Goal: Task Accomplishment & Management: Use online tool/utility

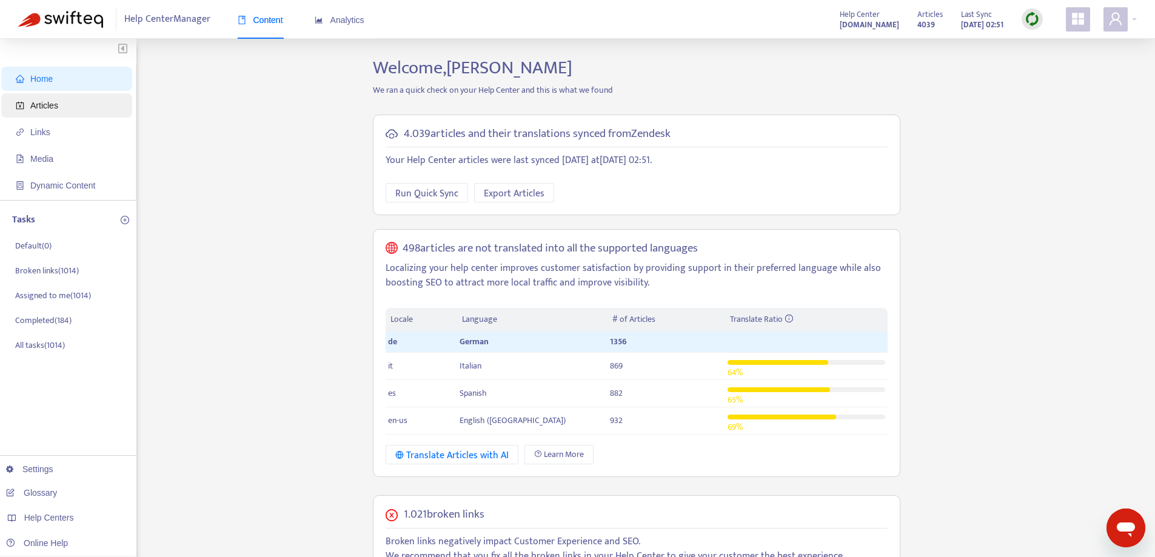
click at [67, 105] on span "Articles" at bounding box center [69, 105] width 107 height 24
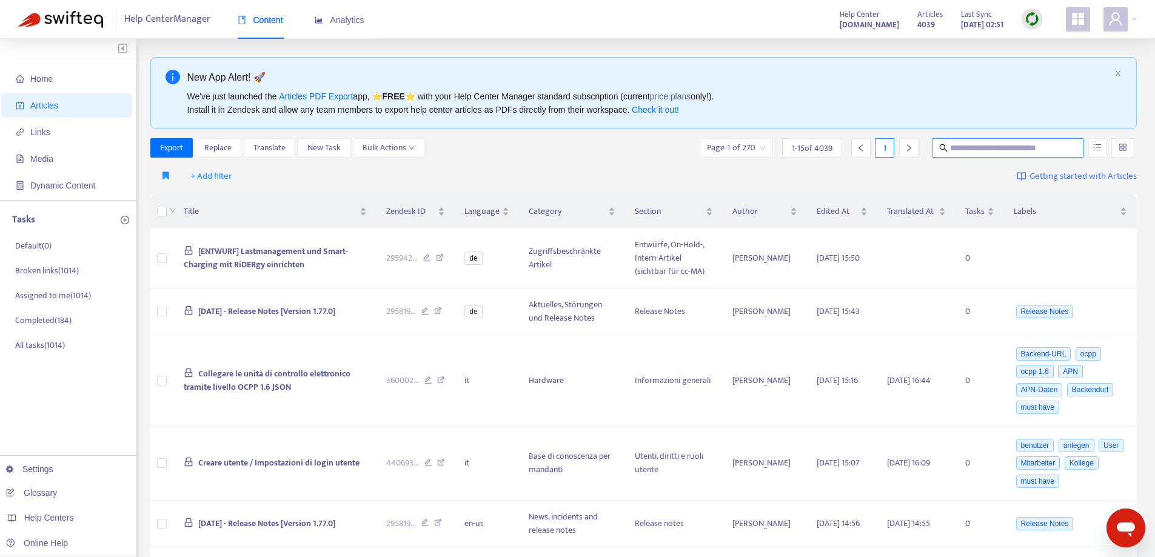
click at [965, 148] on input "text" at bounding box center [1008, 147] width 116 height 13
paste input "**********"
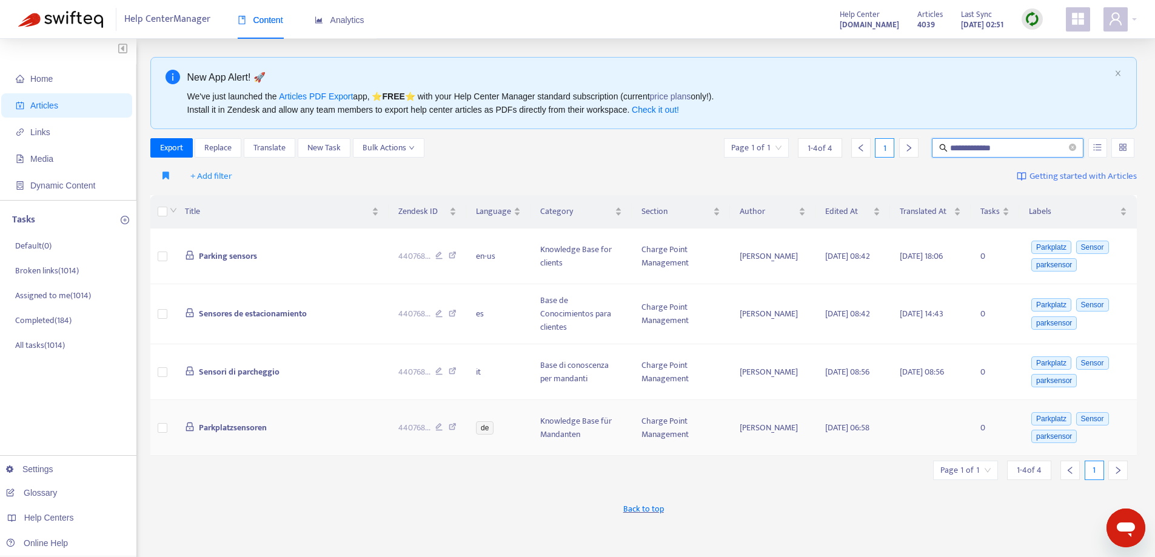
type input "**********"
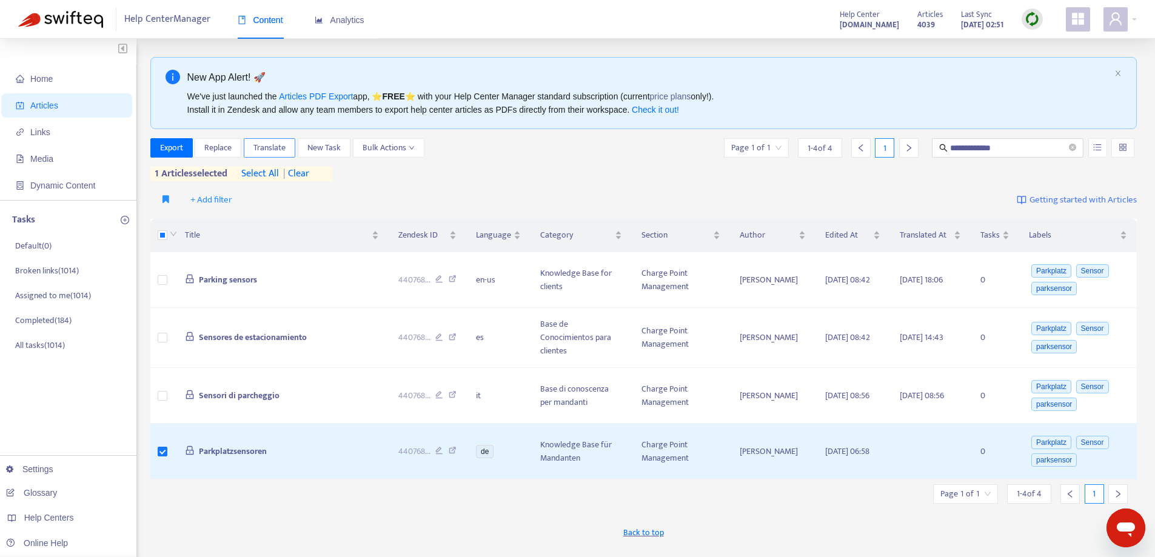
click at [279, 148] on span "Translate" at bounding box center [269, 147] width 32 height 13
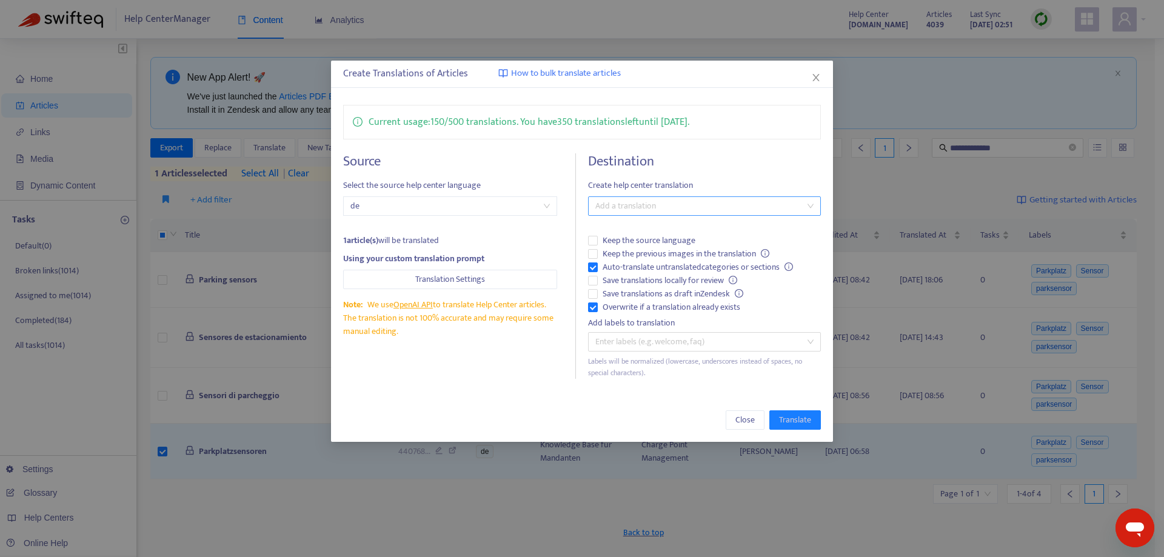
click at [663, 205] on div at bounding box center [698, 206] width 214 height 15
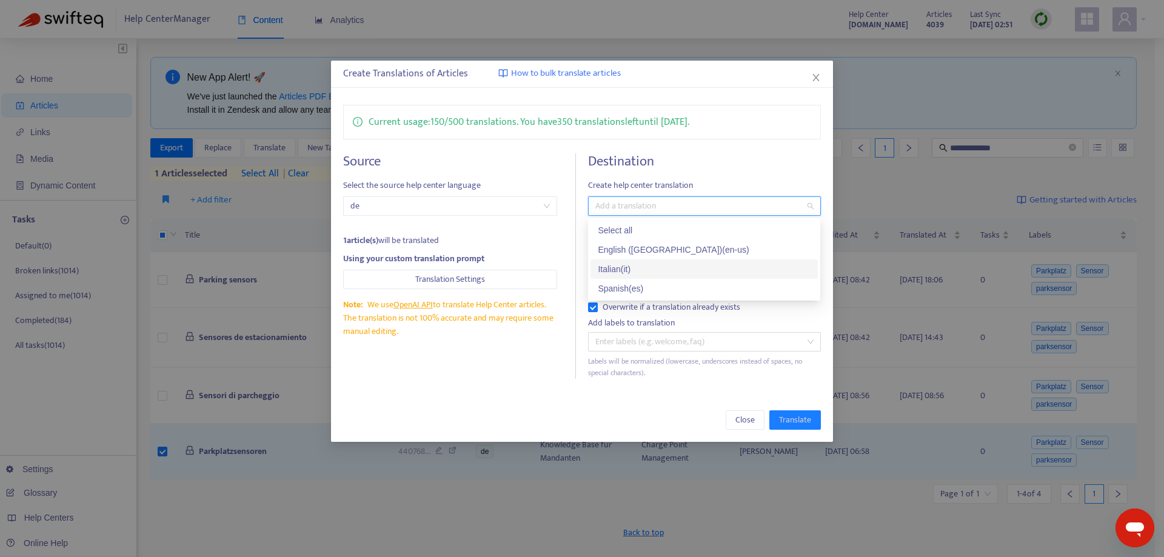
click at [629, 270] on div "Italian ( it )" at bounding box center [704, 269] width 213 height 13
click at [623, 287] on div "Spanish ( es )" at bounding box center [704, 288] width 213 height 13
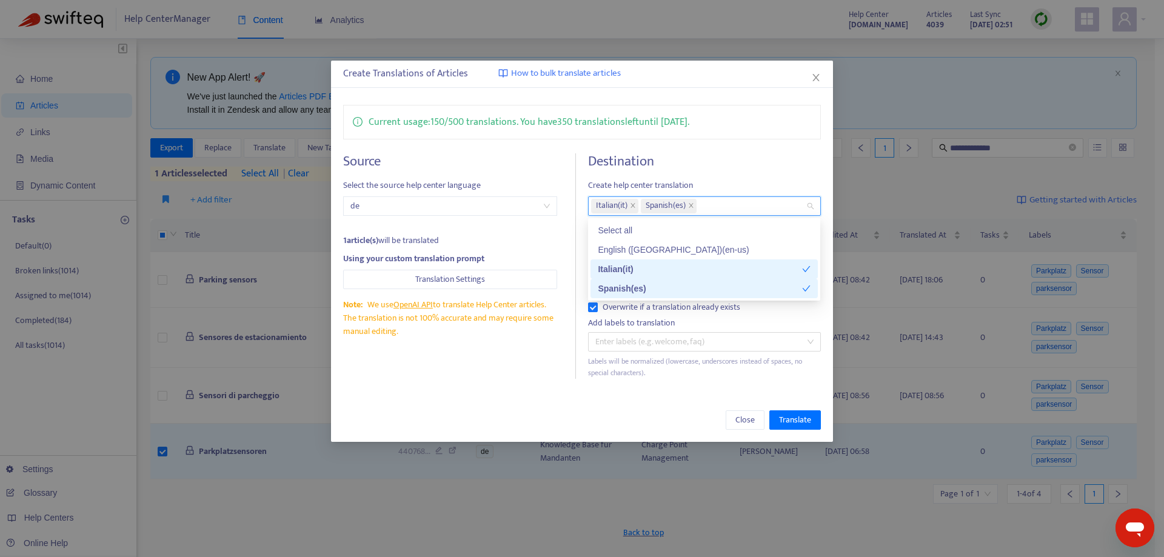
click at [475, 360] on div "Source Select the source help center language de 1 article(s) will be translate…" at bounding box center [459, 266] width 233 height 226
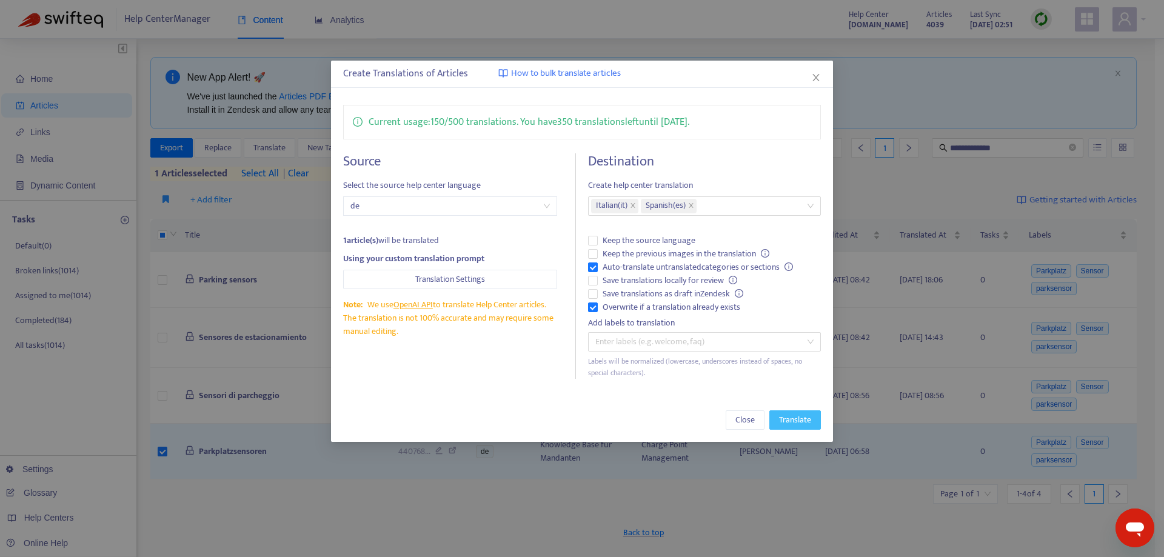
click at [777, 422] on button "Translate" at bounding box center [795, 419] width 52 height 19
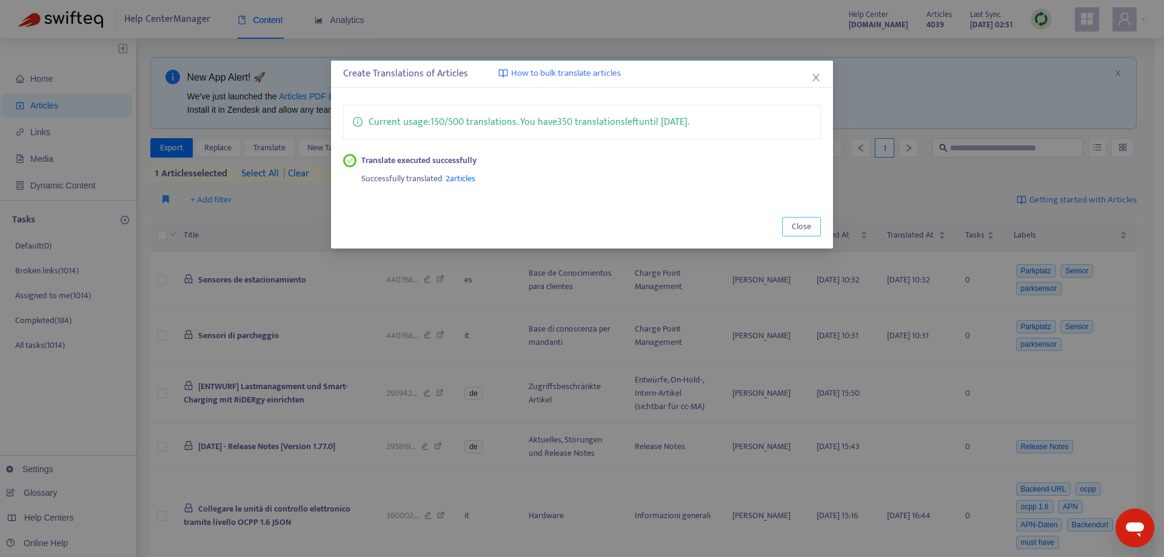
click at [802, 230] on span "Close" at bounding box center [801, 226] width 19 height 13
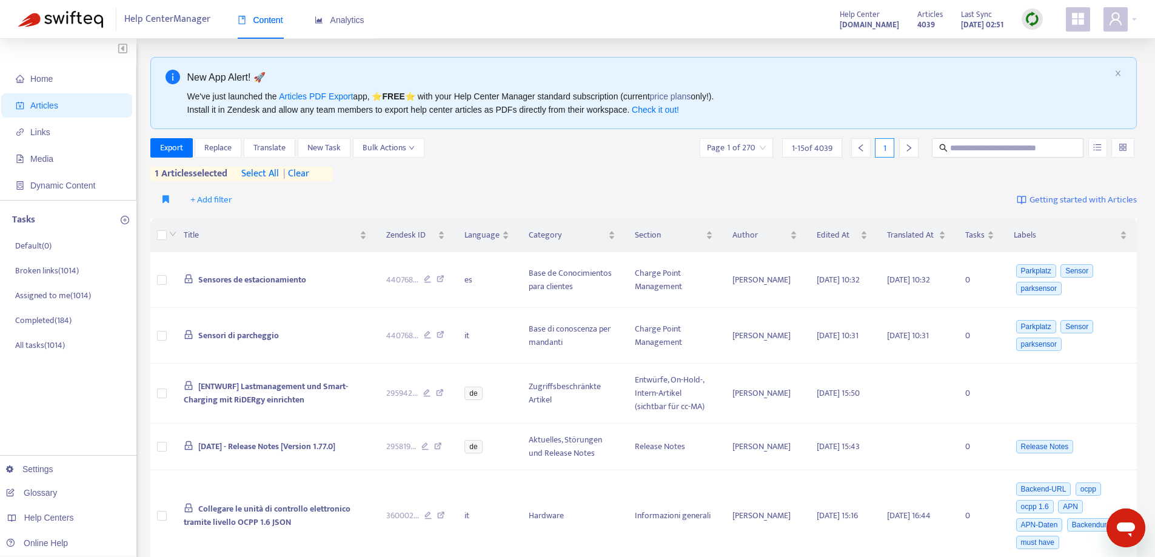
click at [303, 175] on span "| clear" at bounding box center [294, 174] width 30 height 15
